Goal: Find contact information: Find contact information

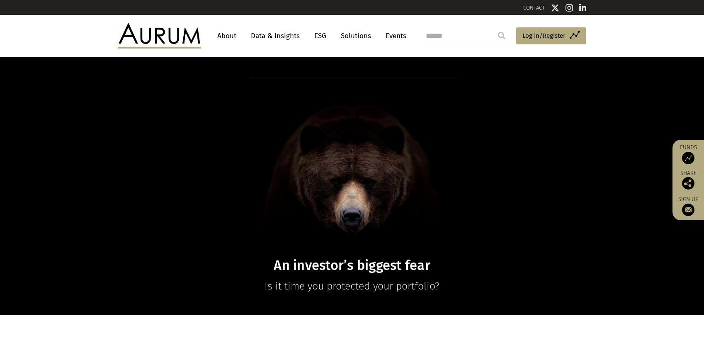
click at [540, 7] on link "CONTACT" at bounding box center [534, 8] width 22 height 6
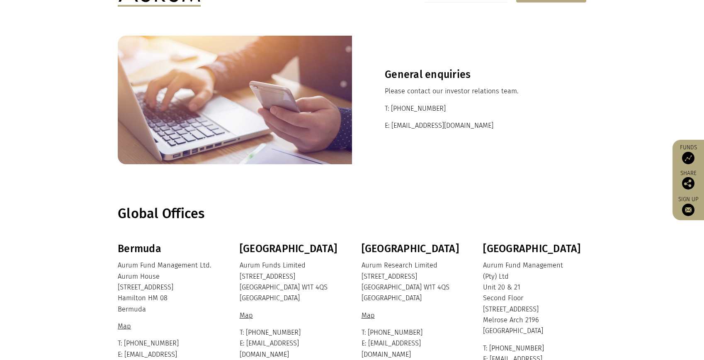
scroll to position [180, 0]
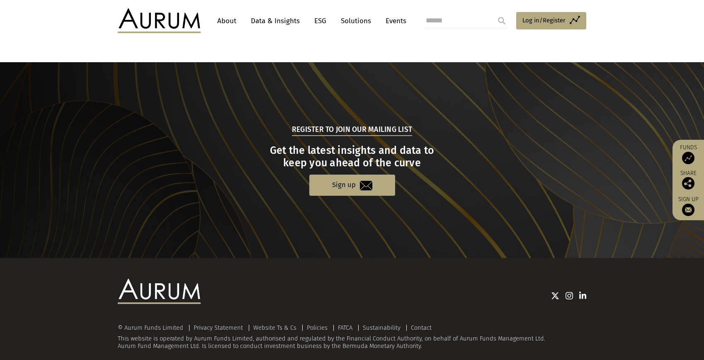
scroll to position [805, 0]
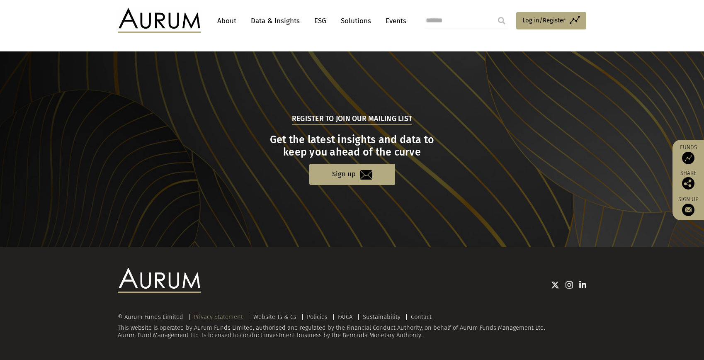
click at [218, 315] on link "Privacy Statement" at bounding box center [218, 316] width 49 height 7
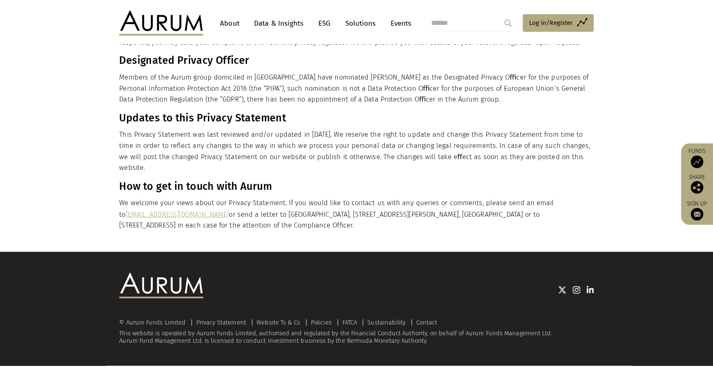
scroll to position [1561, 0]
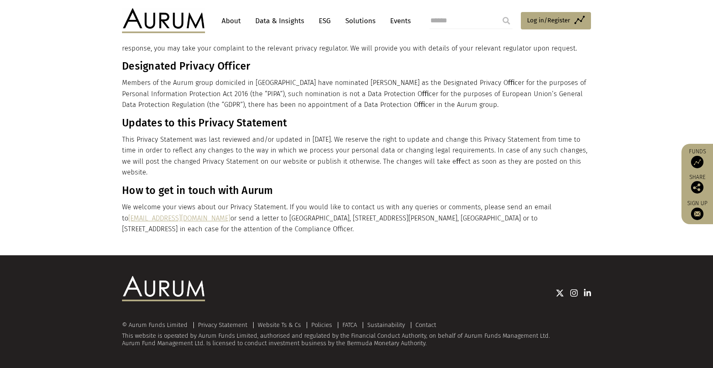
click at [418, 218] on p "We welcome your views about our Privacy Statement. If you would like to contact…" at bounding box center [355, 218] width 467 height 33
copy p "80 Charlotte Street, London, W1T 4QS, United Kingdom"
drag, startPoint x: 470, startPoint y: 217, endPoint x: 169, endPoint y: 232, distance: 301.5
click at [169, 232] on p "We welcome your views about our Privacy Statement. If you would like to contact…" at bounding box center [355, 218] width 467 height 33
